Goal: Task Accomplishment & Management: Complete application form

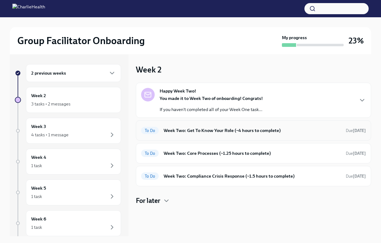
click at [203, 135] on div "To Do Week Two: Get To Know Your Role (~4 hours to complete) Due [DATE]" at bounding box center [253, 131] width 225 height 10
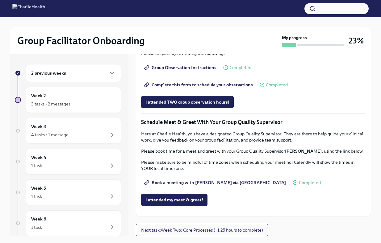
scroll to position [541, 0]
click at [184, 203] on button "I attended my meet & greet!" at bounding box center [174, 200] width 66 height 12
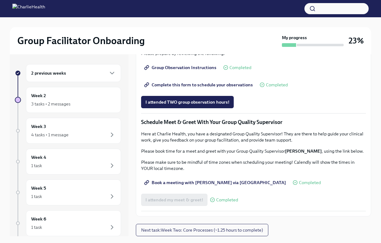
scroll to position [10, 0]
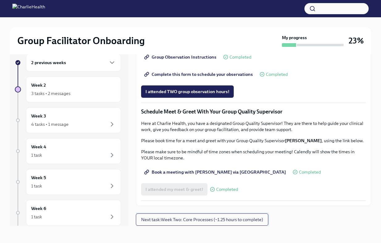
click at [224, 222] on span "Next task : Week Two: Core Processes (~1.25 hours to complete)" at bounding box center [202, 220] width 122 height 6
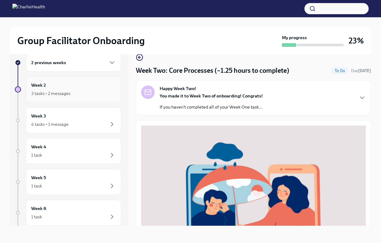
click at [97, 91] on div "3 tasks • 2 messages" at bounding box center [73, 93] width 85 height 7
